Goal: Task Accomplishment & Management: Manage account settings

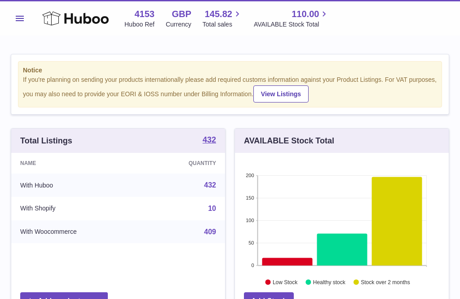
click at [54, 17] on icon at bounding box center [75, 18] width 67 height 18
click at [220, 18] on span "145.82" at bounding box center [218, 14] width 27 height 12
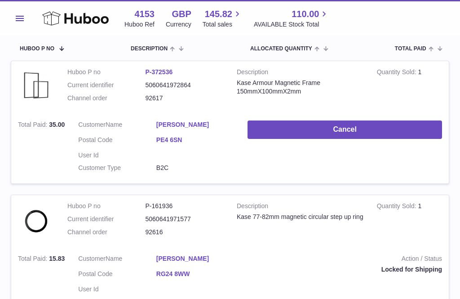
scroll to position [144, 0]
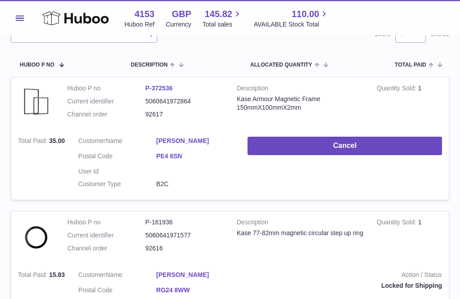
click at [347, 141] on button "Cancel" at bounding box center [345, 146] width 195 height 18
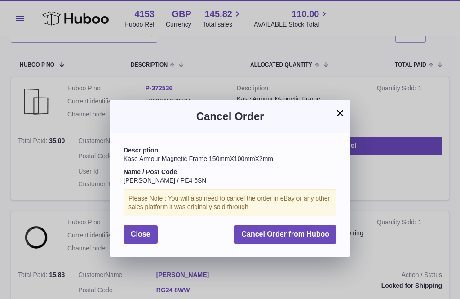
click at [284, 231] on span "Cancel Order from Huboo" at bounding box center [285, 234] width 88 height 8
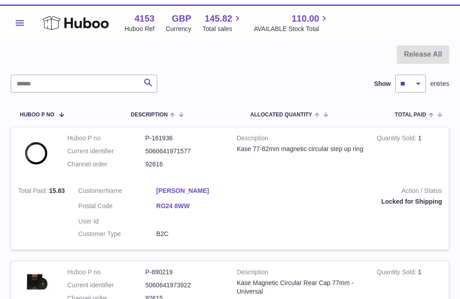
scroll to position [0, 0]
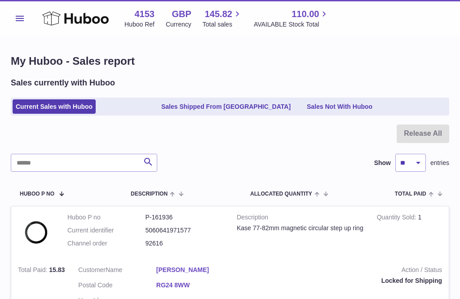
click at [187, 105] on link "Sales Shipped From [GEOGRAPHIC_DATA]" at bounding box center [226, 106] width 136 height 15
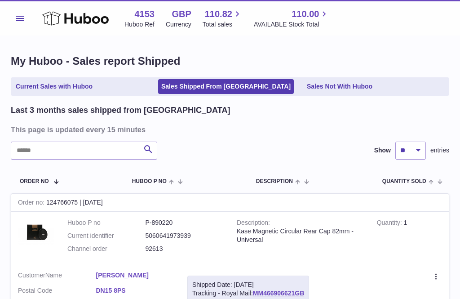
click at [335, 92] on link "Sales Not With Huboo" at bounding box center [340, 86] width 72 height 15
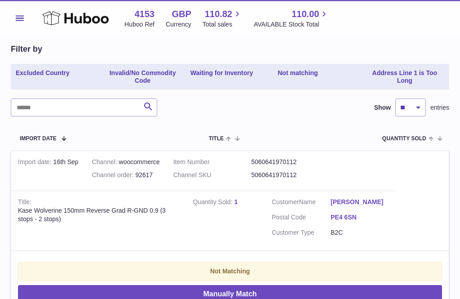
scroll to position [81, 0]
click at [234, 202] on link "1" at bounding box center [236, 201] width 4 height 7
click at [405, 181] on div at bounding box center [230, 149] width 460 height 299
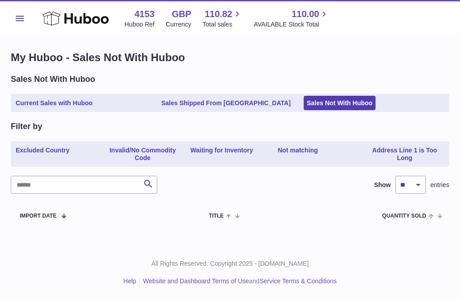
scroll to position [0, 0]
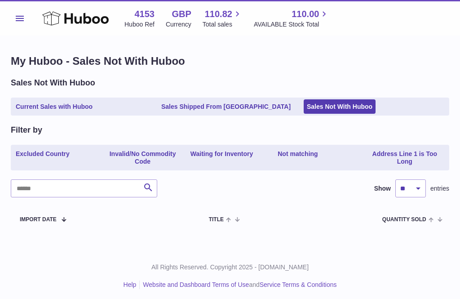
click at [44, 106] on link "Current Sales with Huboo" at bounding box center [54, 106] width 83 height 15
